Goal: Navigation & Orientation: Understand site structure

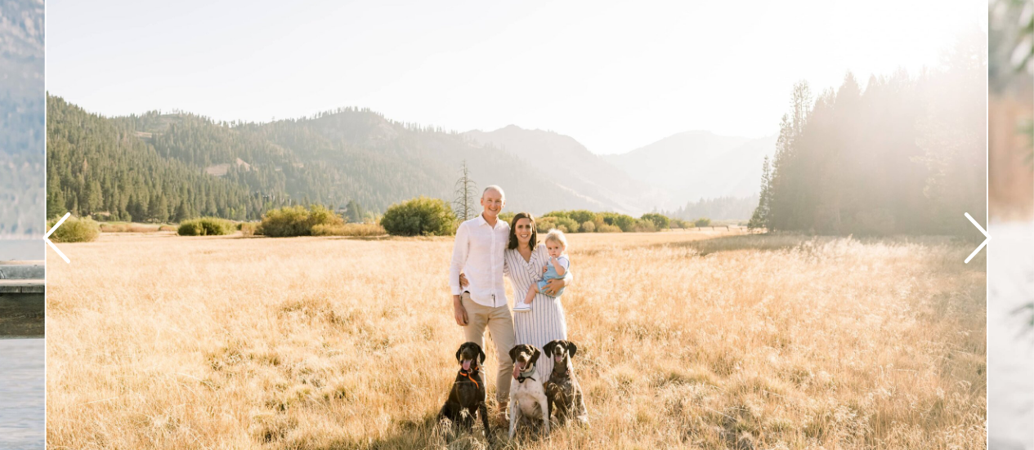
scroll to position [1880, 0]
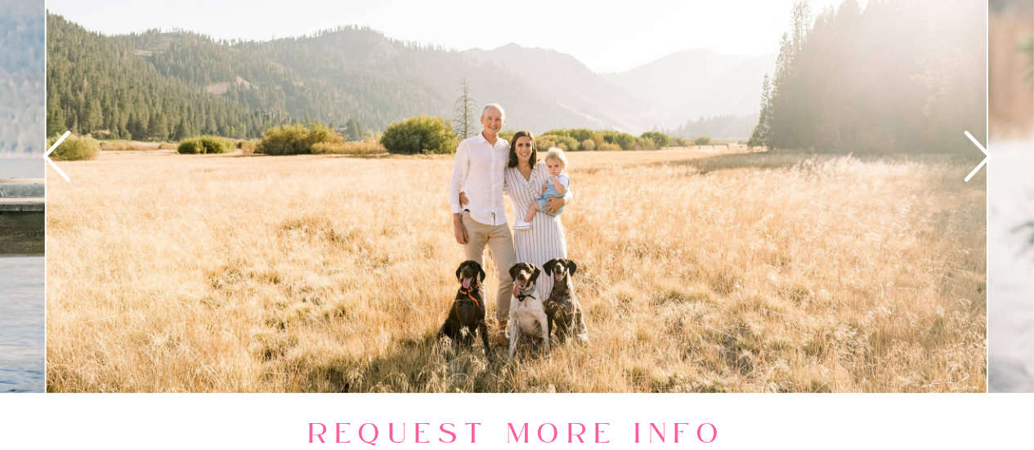
click at [976, 150] on icon at bounding box center [977, 156] width 60 height 60
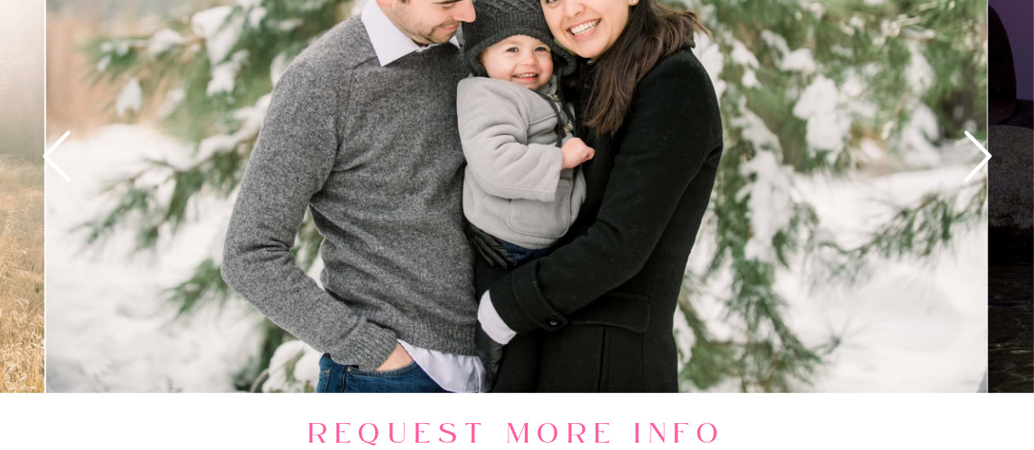
scroll to position [1798, 0]
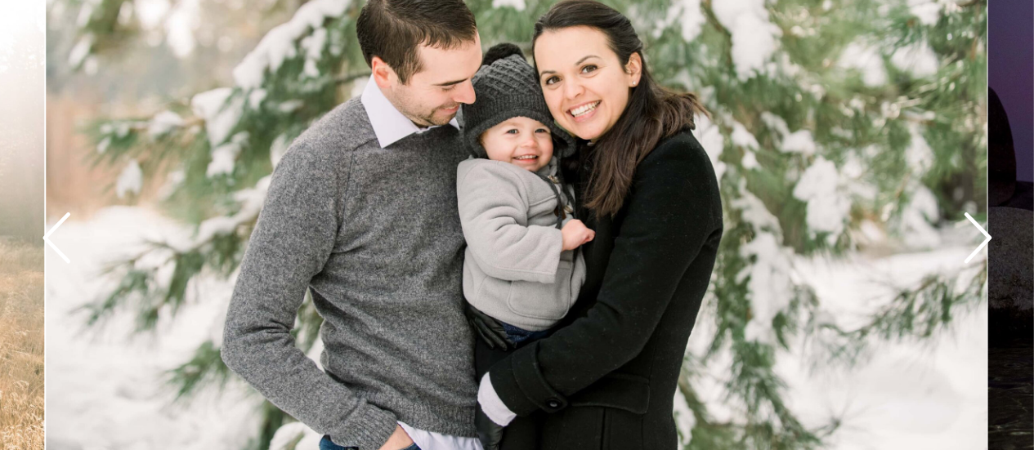
click at [969, 229] on icon at bounding box center [977, 238] width 60 height 60
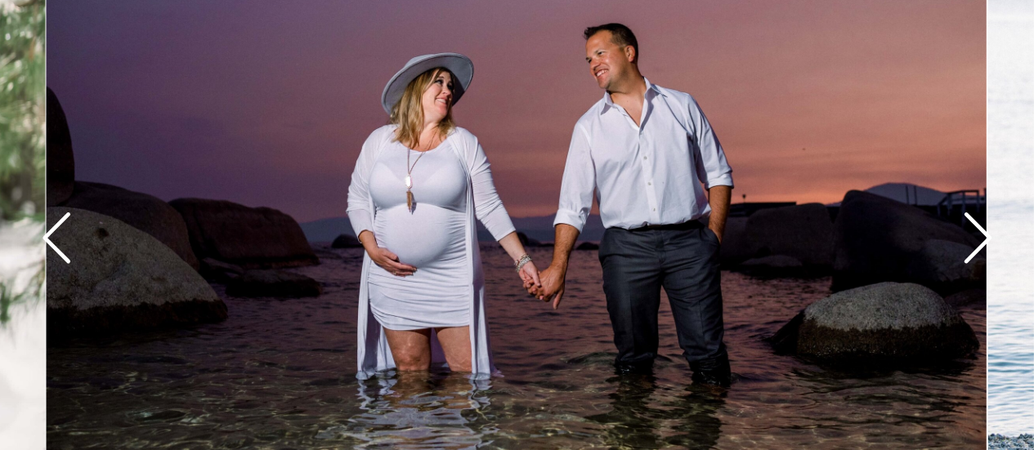
click at [968, 229] on icon at bounding box center [977, 238] width 60 height 60
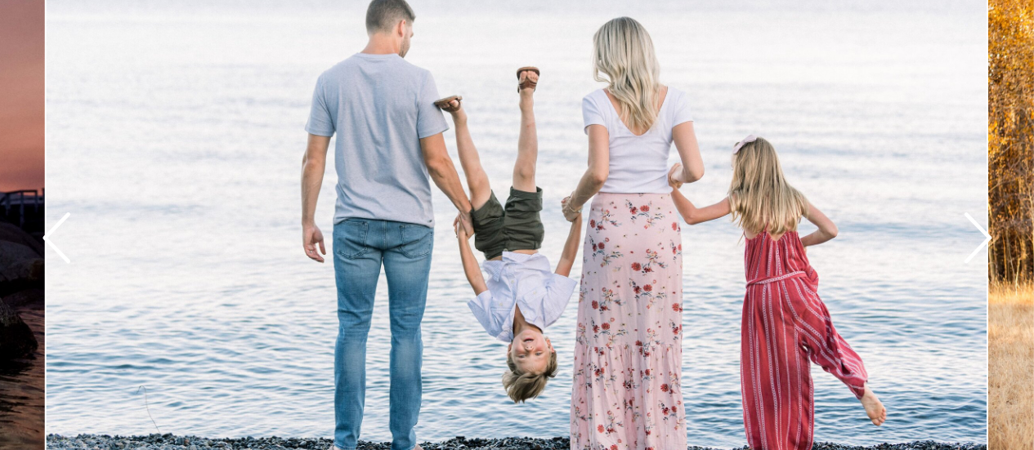
click at [968, 229] on icon at bounding box center [977, 238] width 60 height 60
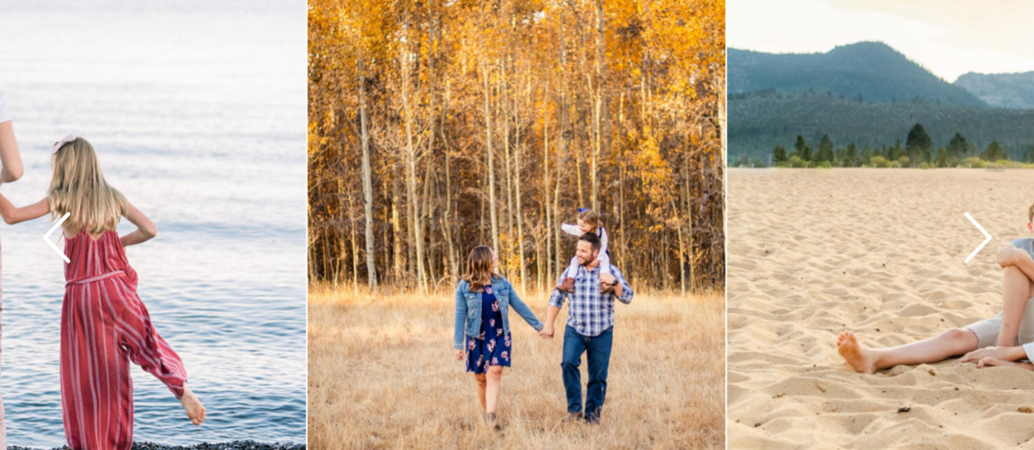
click at [966, 229] on icon at bounding box center [977, 238] width 60 height 60
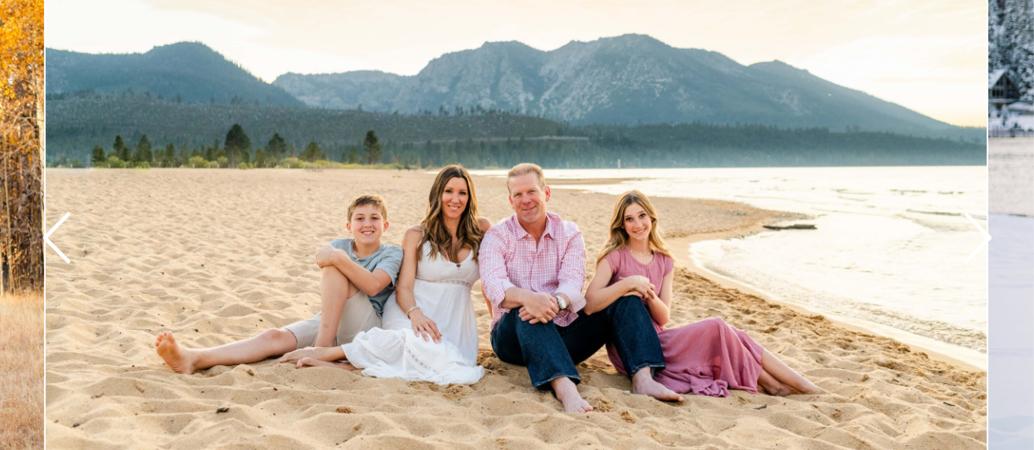
click at [976, 232] on icon at bounding box center [977, 238] width 60 height 60
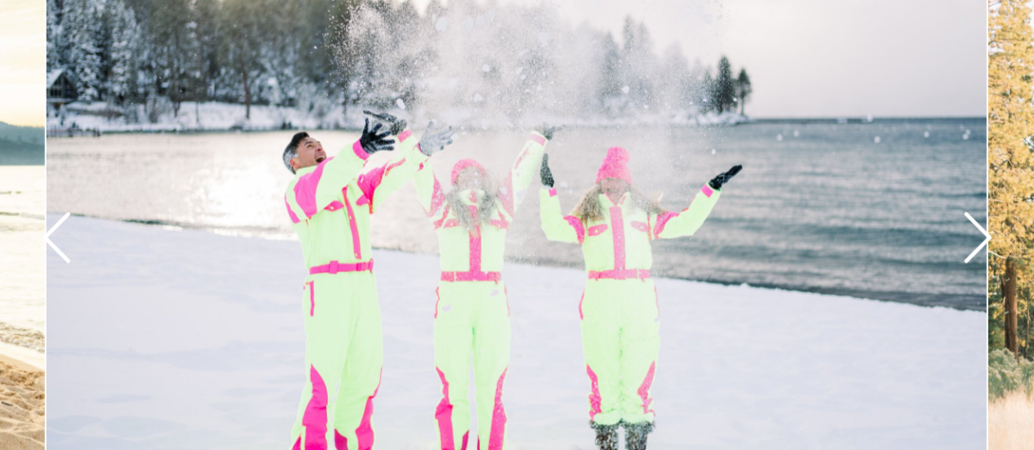
click at [976, 232] on icon at bounding box center [977, 238] width 60 height 60
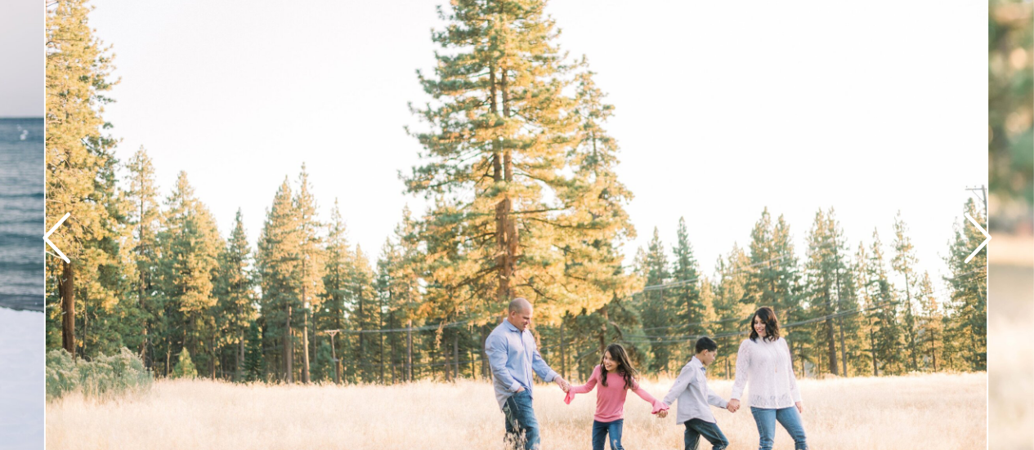
click at [976, 232] on icon at bounding box center [977, 238] width 60 height 60
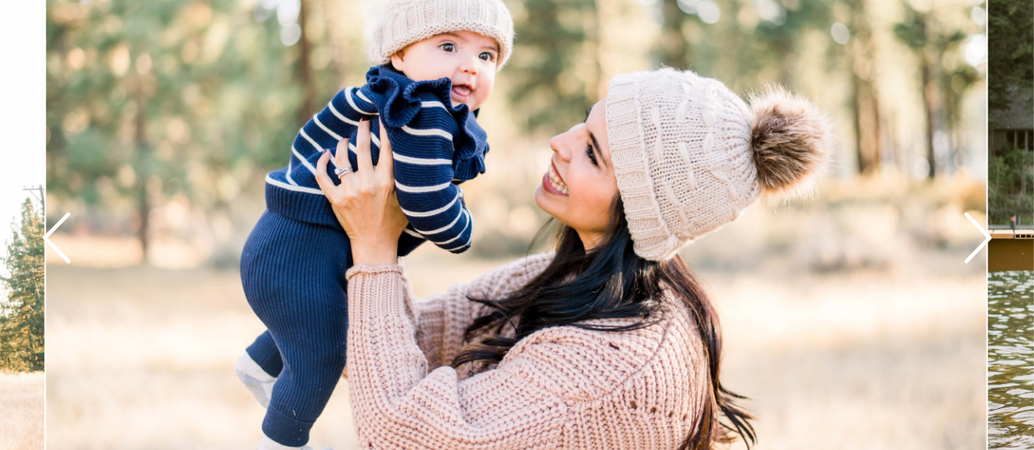
click at [973, 232] on icon at bounding box center [977, 238] width 60 height 60
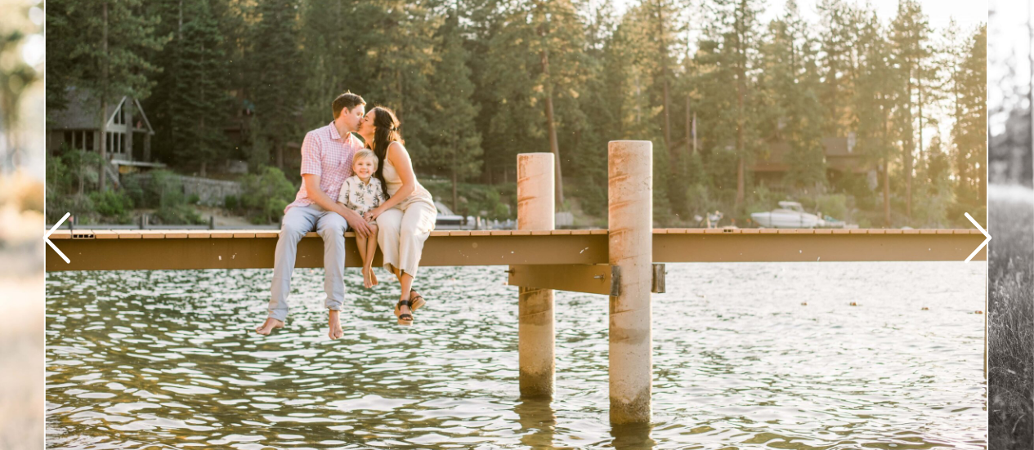
click at [973, 233] on icon at bounding box center [977, 238] width 60 height 60
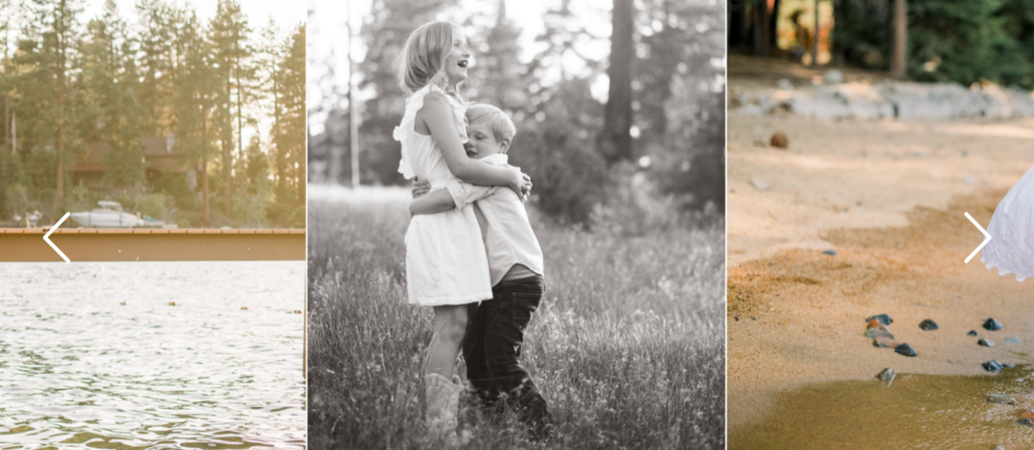
click at [973, 233] on icon at bounding box center [977, 238] width 60 height 60
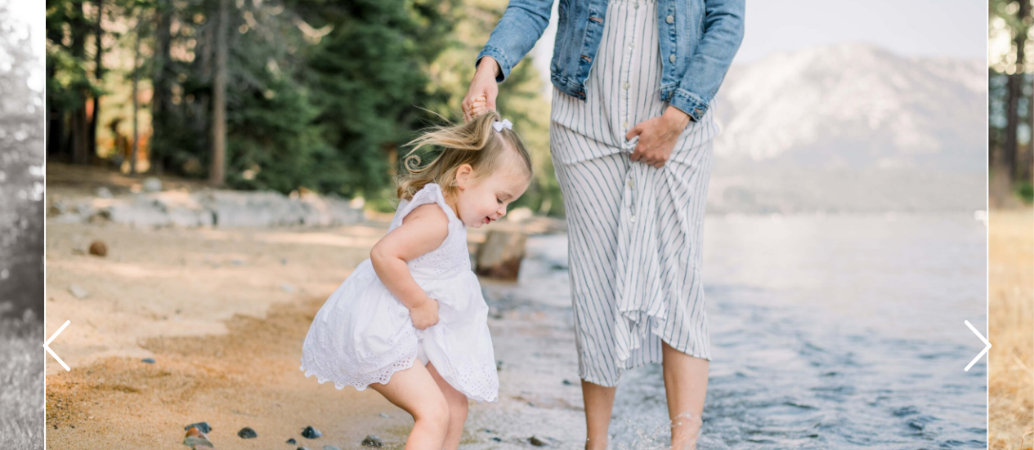
scroll to position [1717, 0]
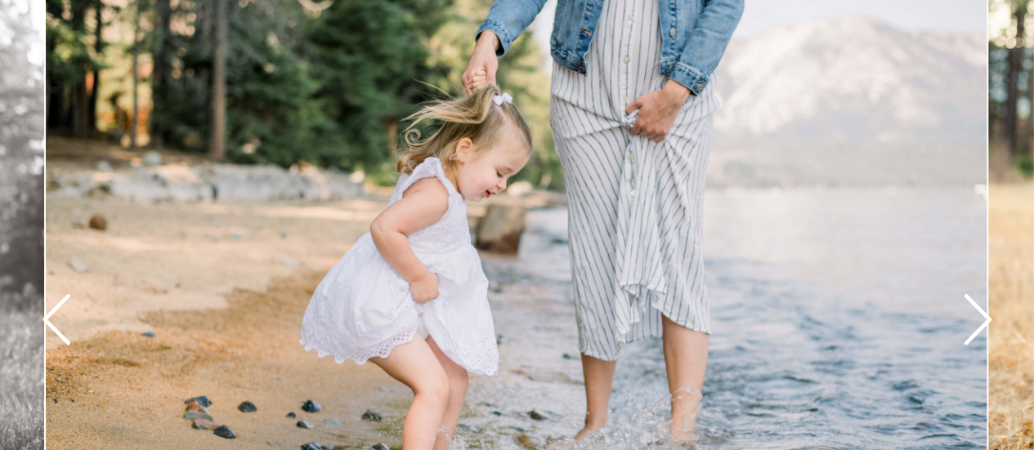
click at [978, 311] on icon at bounding box center [978, 319] width 28 height 51
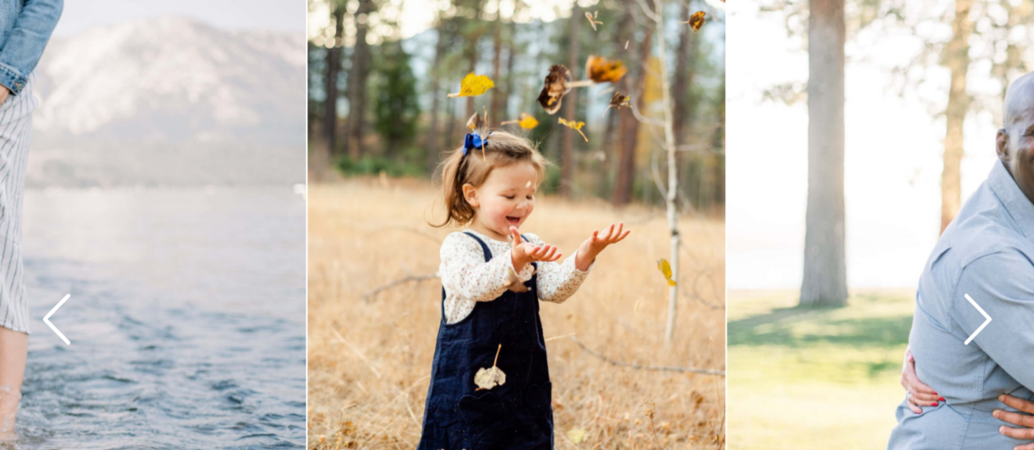
click at [979, 311] on icon at bounding box center [978, 319] width 28 height 51
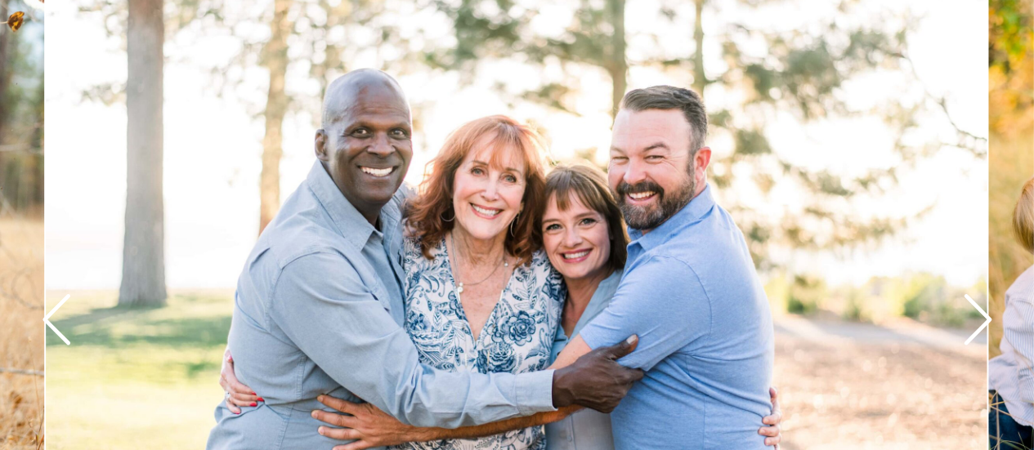
click at [972, 321] on icon at bounding box center [977, 319] width 60 height 60
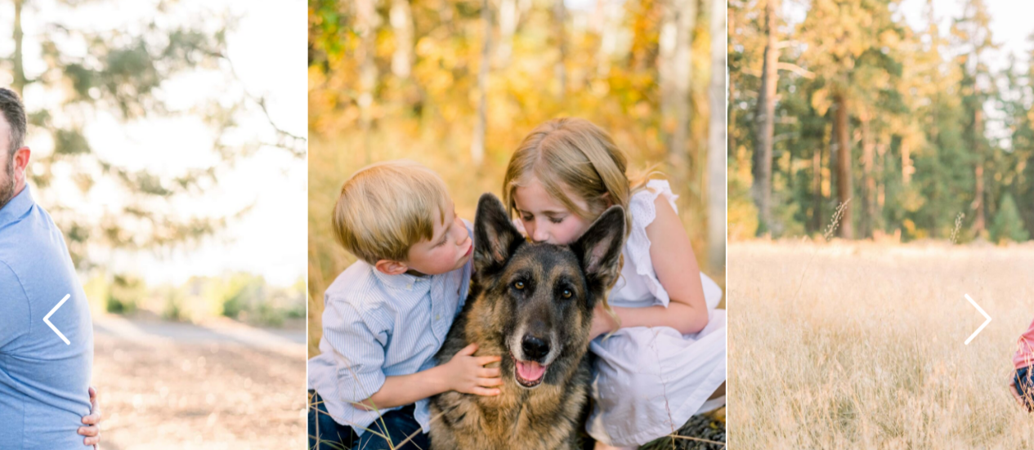
click at [972, 321] on icon at bounding box center [977, 319] width 60 height 60
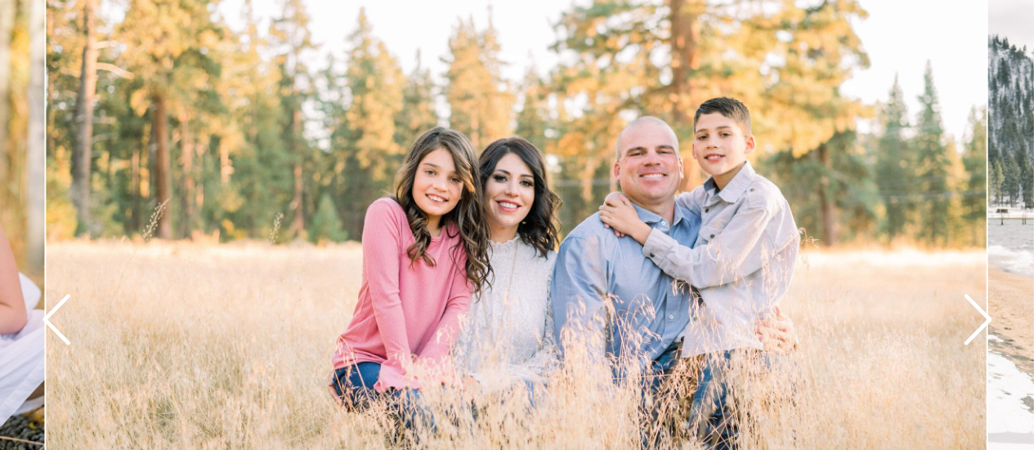
click at [970, 319] on icon at bounding box center [977, 319] width 60 height 60
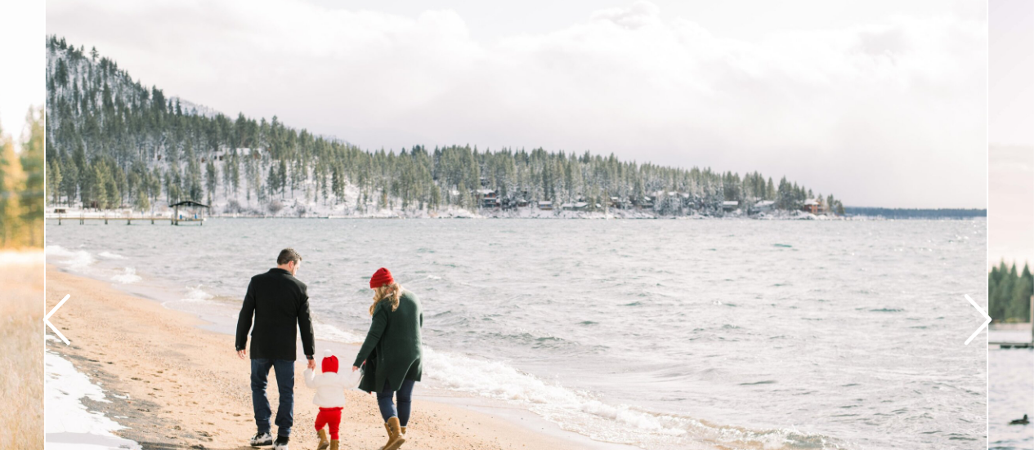
drag, startPoint x: 970, startPoint y: 319, endPoint x: 866, endPoint y: 284, distance: 110.1
click at [866, 284] on div at bounding box center [517, 230] width 981 height 654
click at [981, 311] on icon at bounding box center [978, 319] width 28 height 51
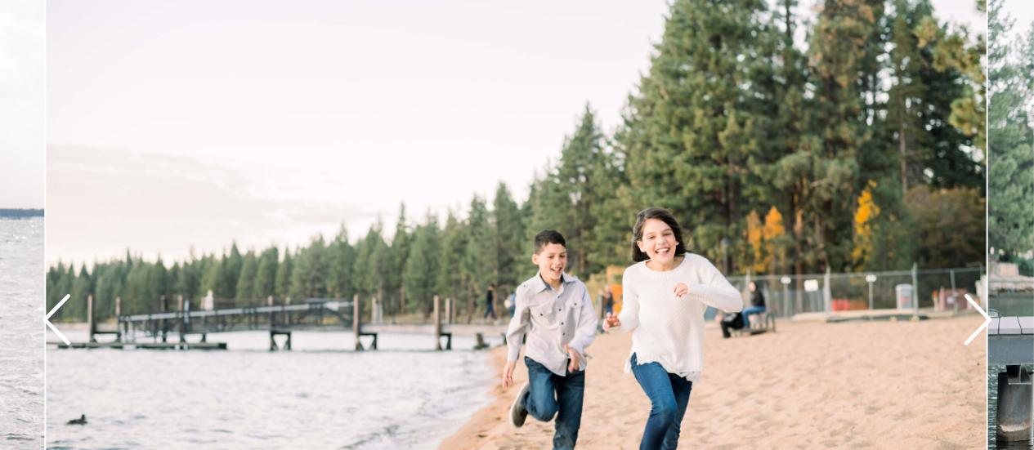
click at [981, 311] on icon at bounding box center [978, 319] width 28 height 51
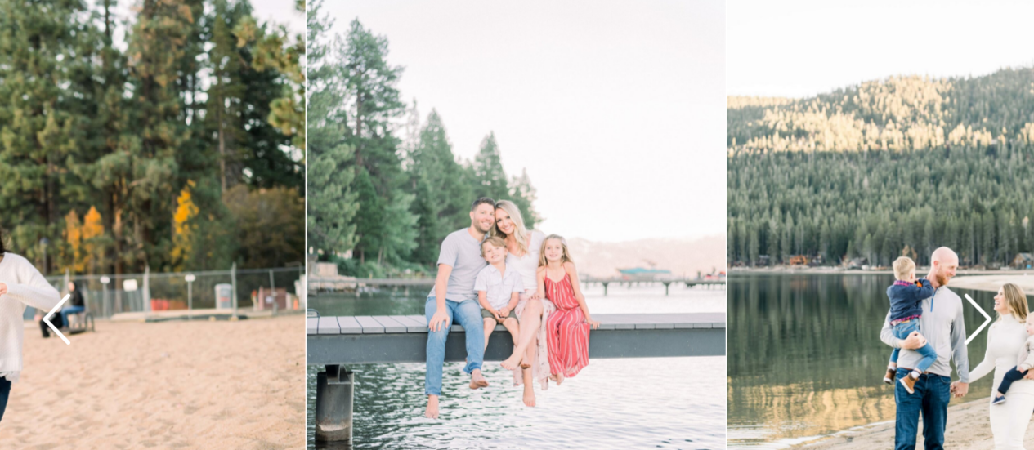
click at [981, 311] on icon at bounding box center [978, 319] width 28 height 51
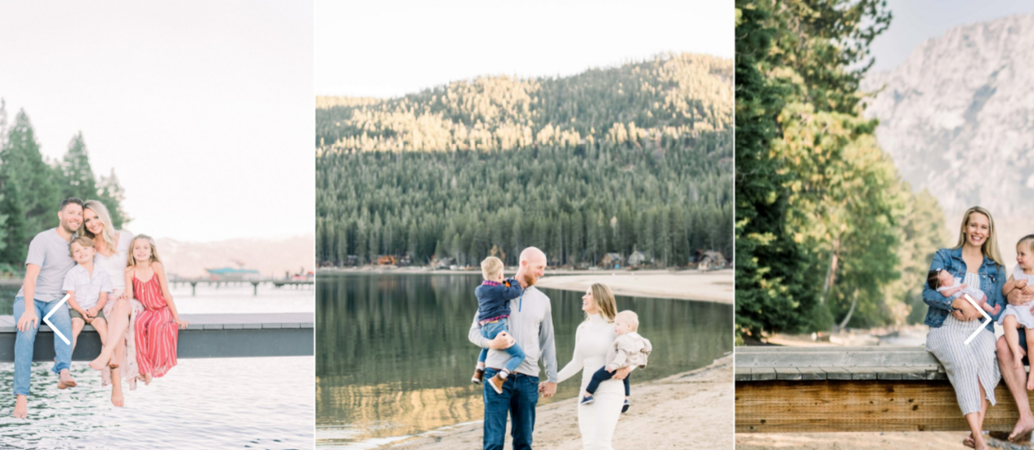
click at [981, 311] on icon at bounding box center [978, 319] width 28 height 51
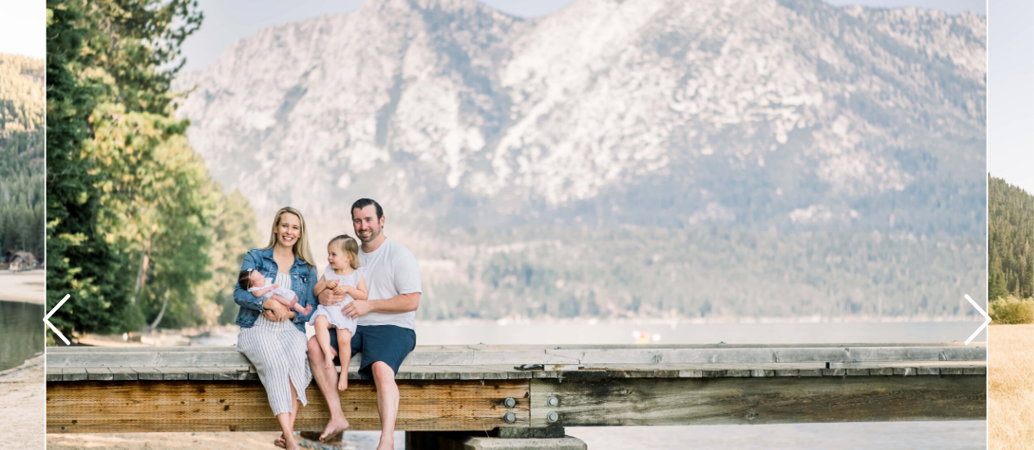
click at [968, 324] on icon at bounding box center [977, 319] width 60 height 60
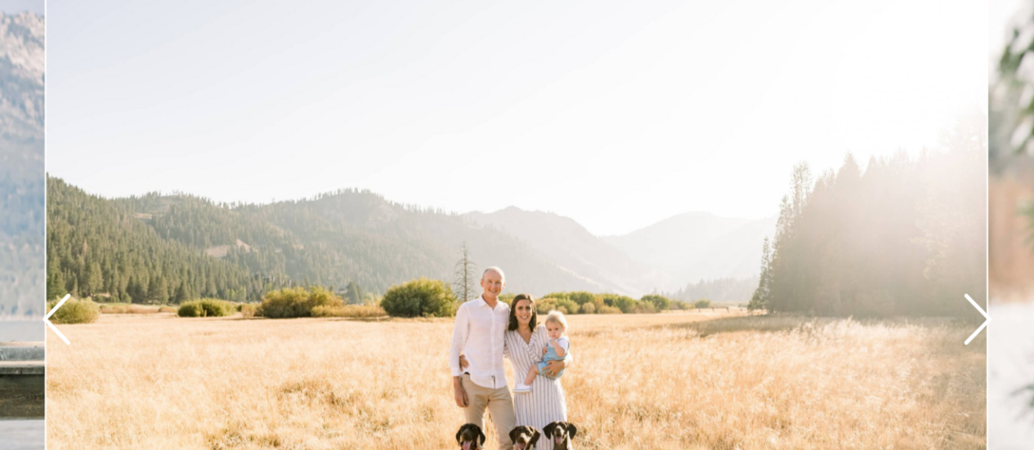
click at [968, 324] on icon at bounding box center [977, 319] width 60 height 60
